Goal: Task Accomplishment & Management: Manage account settings

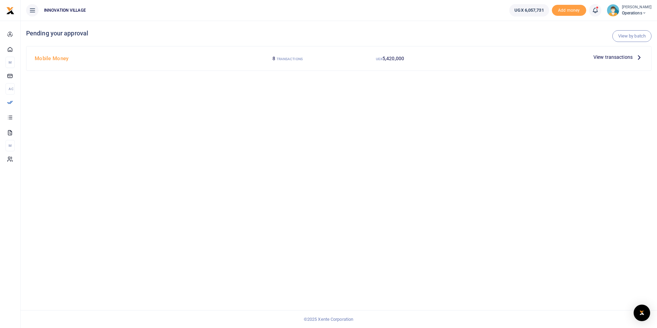
click at [610, 57] on span "View transactions" at bounding box center [613, 57] width 39 height 8
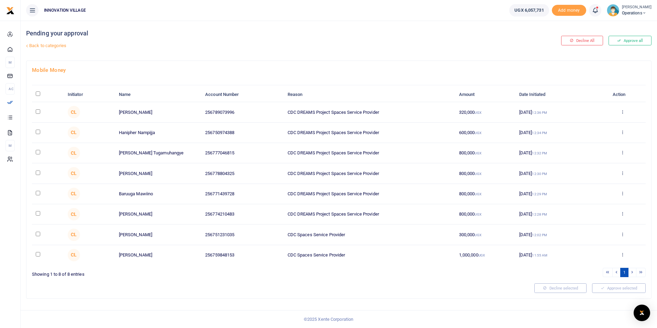
click at [37, 154] on input "checkbox" at bounding box center [38, 152] width 4 height 4
checkbox input "true"
click at [609, 288] on button "Approve selected (1)" at bounding box center [617, 288] width 58 height 10
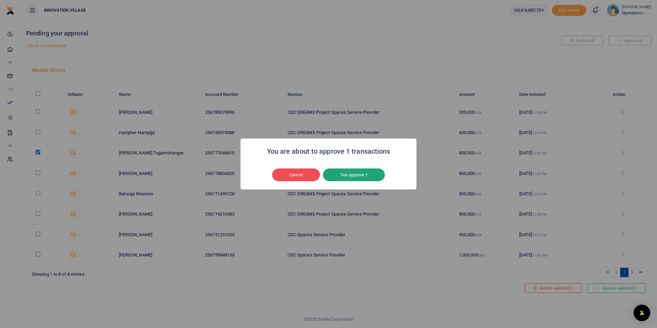
click at [352, 176] on button "Yes approve 1" at bounding box center [354, 174] width 62 height 13
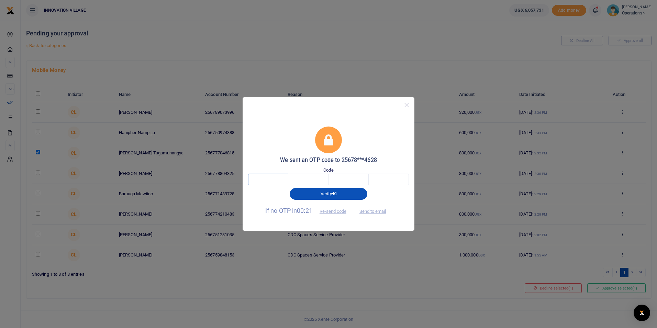
click at [276, 177] on input "text" at bounding box center [268, 180] width 40 height 12
type input "4"
type input "7"
type input "2"
type input "4"
